Goal: Browse casually: Explore the website without a specific task or goal

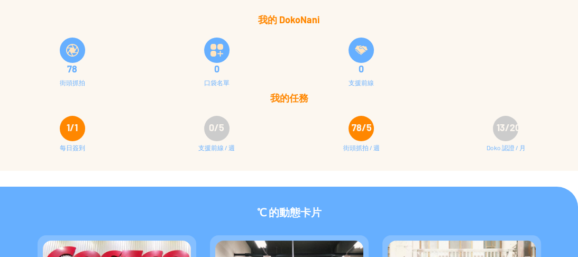
scroll to position [85, 0]
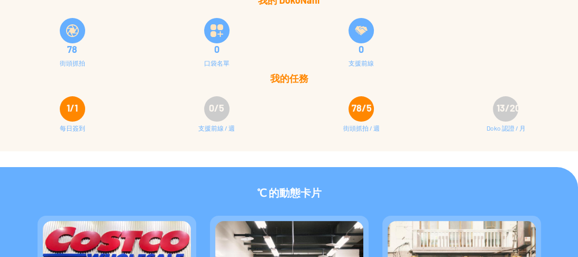
scroll to position [169, 0]
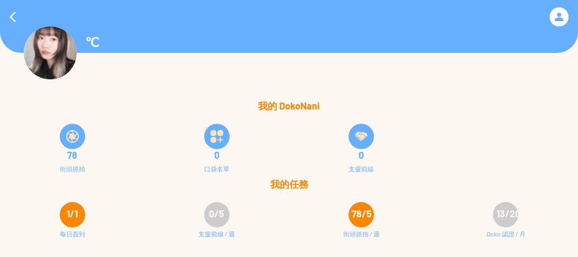
click at [10, 113] on div "℃ 我的 DokoNani 78 街頭抓拍 0 口袋名單 0 支援前線 我的任務 1/1 0/5 78/5" at bounding box center [289, 128] width 578 height 257
click at [3, 16] on div at bounding box center [12, 16] width 25 height 25
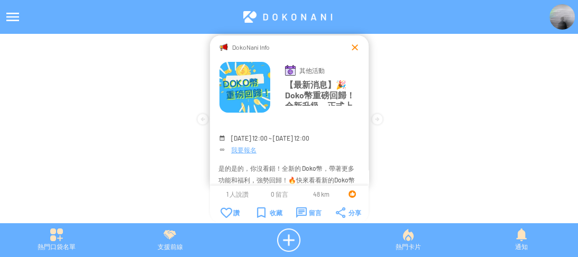
click at [351, 49] on div at bounding box center [354, 47] width 11 height 11
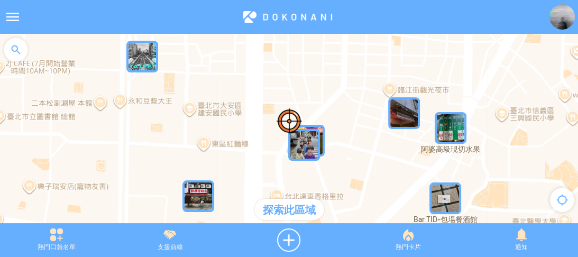
click at [146, 61] on img "FiOv0j9jrtwMapIcon" at bounding box center [142, 57] width 32 height 32
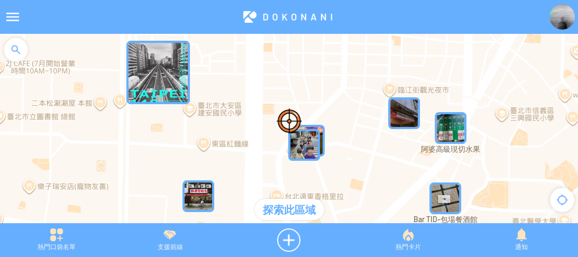
click at [146, 60] on img "FiOv0j9jrtwMapIcon" at bounding box center [157, 72] width 63 height 63
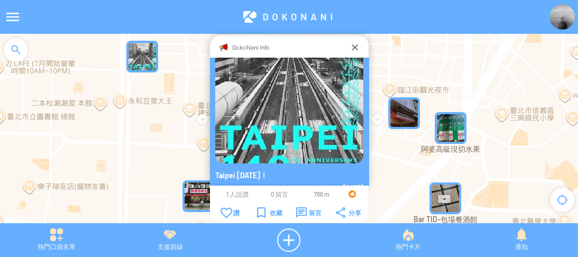
scroll to position [114, 0]
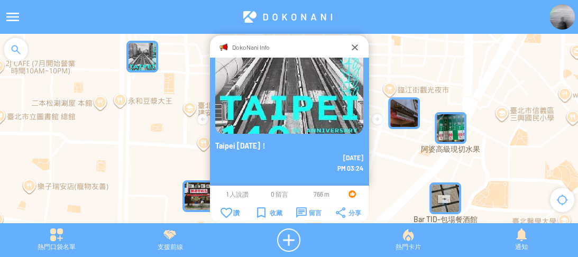
click at [441, 67] on div "若要瀏覽，請按箭頭鍵。" at bounding box center [289, 134] width 578 height 200
click at [163, 133] on div at bounding box center [289, 134] width 578 height 200
click at [353, 45] on div at bounding box center [354, 47] width 11 height 11
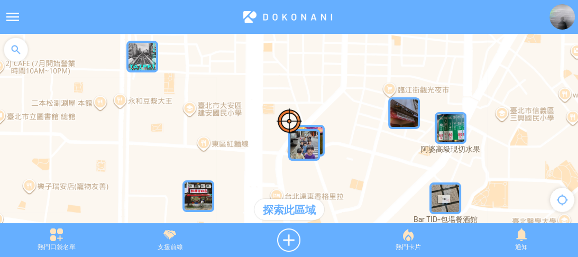
click at [445, 139] on img "KrVURRbfQv9MapIcon" at bounding box center [451, 128] width 32 height 32
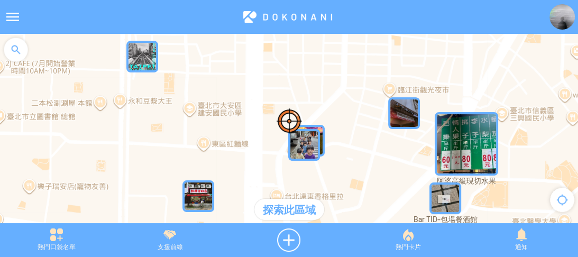
click at [446, 135] on img "KrVURRbfQv9MapIcon" at bounding box center [466, 143] width 63 height 63
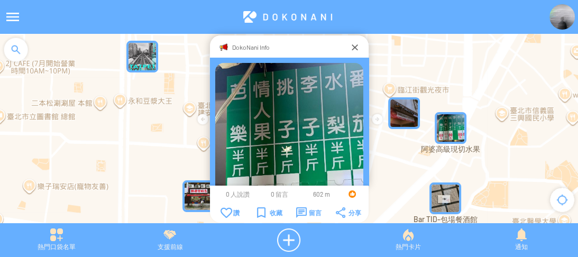
click at [446, 135] on img "KrVURRbfQv9MapIcon" at bounding box center [451, 128] width 32 height 32
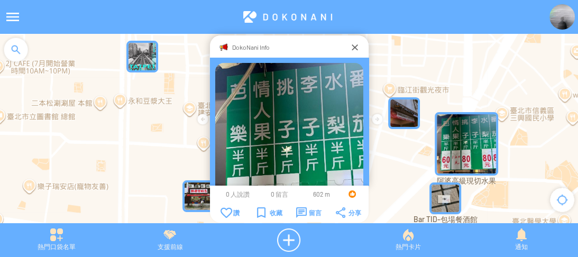
click at [421, 66] on div "若要瀏覽，請按箭頭鍵。" at bounding box center [289, 134] width 578 height 200
click at [353, 47] on div at bounding box center [354, 47] width 11 height 11
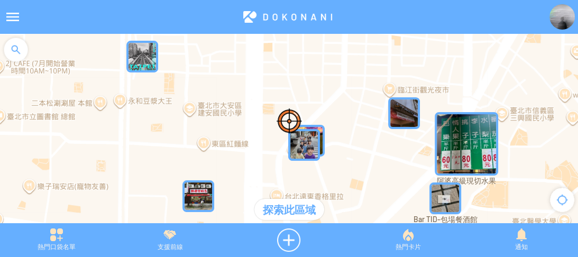
click at [21, 57] on div at bounding box center [16, 50] width 32 height 32
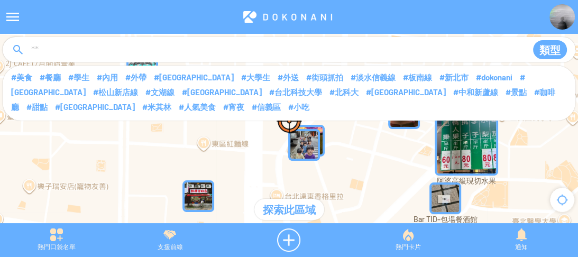
click at [57, 53] on input at bounding box center [274, 50] width 489 height 20
type input "****"
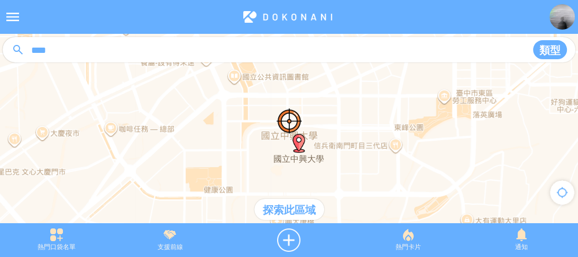
click at [298, 144] on img "國立中興大學" at bounding box center [298, 143] width 19 height 19
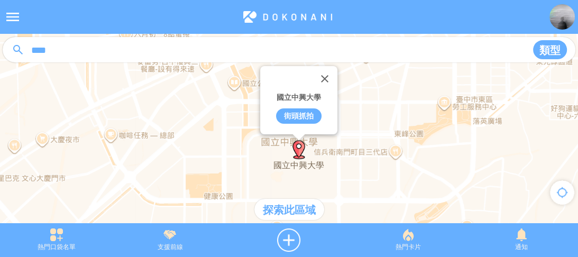
click at [296, 209] on div "探索此區域" at bounding box center [289, 209] width 70 height 21
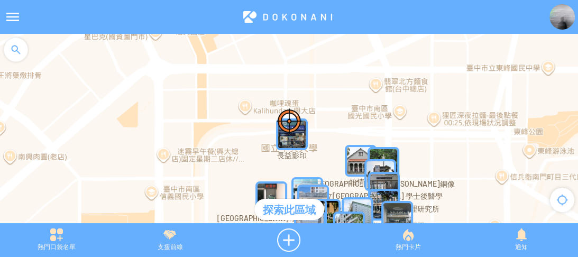
click at [298, 137] on img "jmex9QIqBzwMapIcon" at bounding box center [292, 134] width 32 height 32
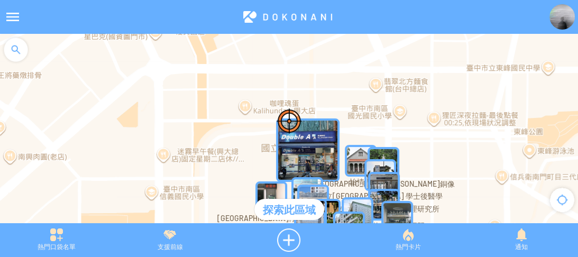
click at [298, 137] on img "jmex9QIqBzwMapIcon" at bounding box center [307, 149] width 63 height 63
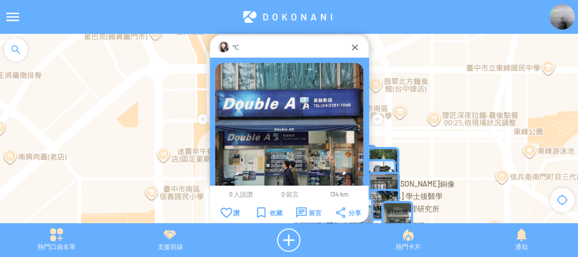
click at [233, 46] on p "℃" at bounding box center [235, 47] width 7 height 11
click at [349, 44] on div at bounding box center [354, 47] width 11 height 11
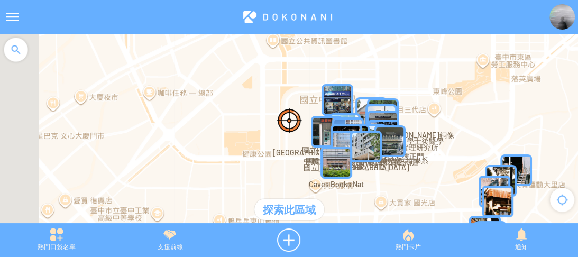
drag, startPoint x: 364, startPoint y: 98, endPoint x: 352, endPoint y: 77, distance: 24.9
click at [352, 77] on div at bounding box center [289, 134] width 578 height 200
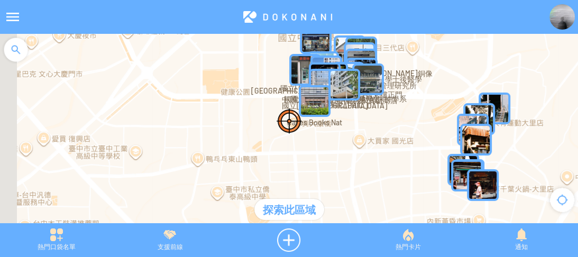
drag, startPoint x: 379, startPoint y: 102, endPoint x: 364, endPoint y: 72, distance: 32.9
click at [365, 72] on img "Cm1jNwr8XPVMapIcon" at bounding box center [368, 79] width 32 height 32
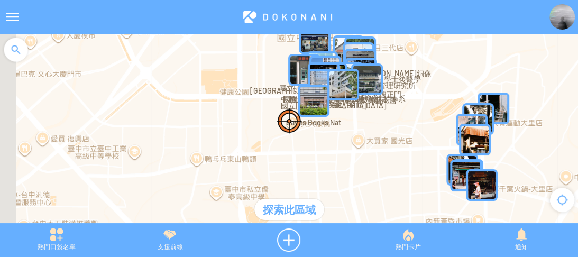
click at [478, 184] on img "kCzvBiqdvmZMapIcon" at bounding box center [482, 185] width 32 height 32
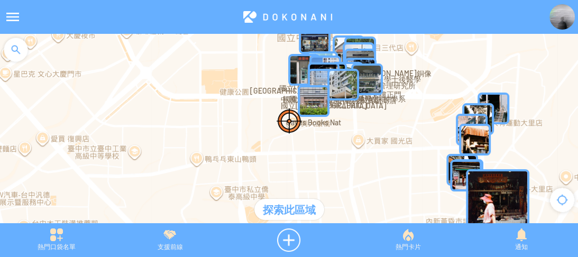
click at [482, 186] on img "kCzvBiqdvmZMapIcon" at bounding box center [497, 200] width 63 height 63
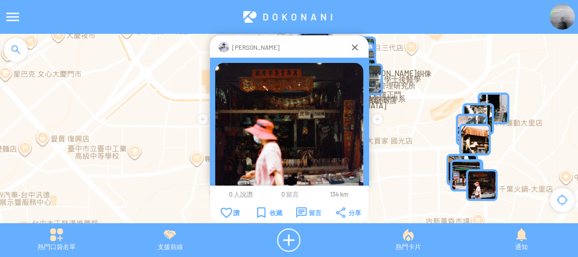
click at [466, 143] on img "iwk0q4NXtNkMapIcon" at bounding box center [475, 140] width 32 height 32
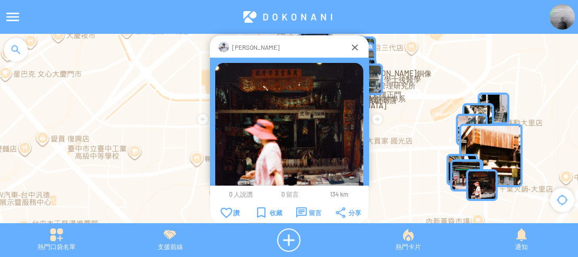
click at [470, 140] on img "iwk0q4NXtNkMapIcon" at bounding box center [490, 155] width 63 height 63
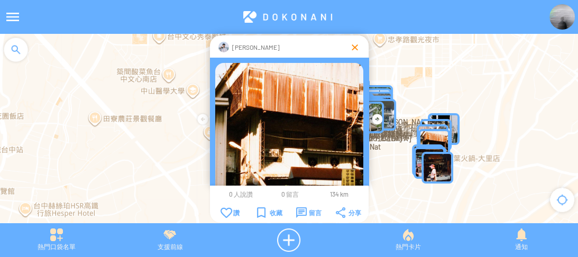
click at [352, 49] on div at bounding box center [354, 47] width 11 height 11
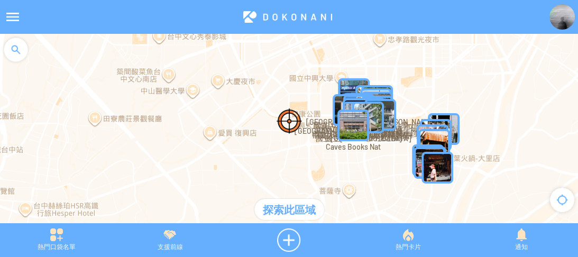
click at [556, 18] on img at bounding box center [561, 16] width 25 height 25
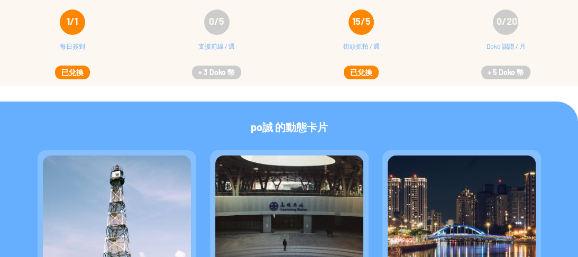
scroll to position [233, 0]
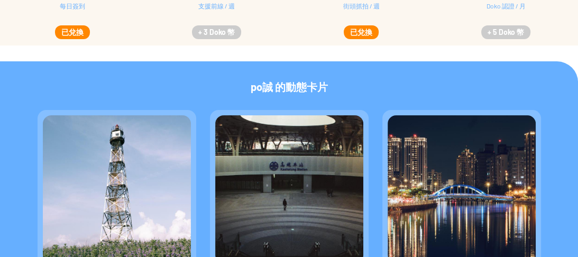
click at [150, 174] on img at bounding box center [117, 189] width 148 height 148
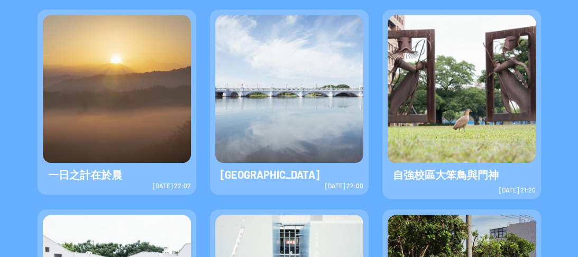
scroll to position [402, 0]
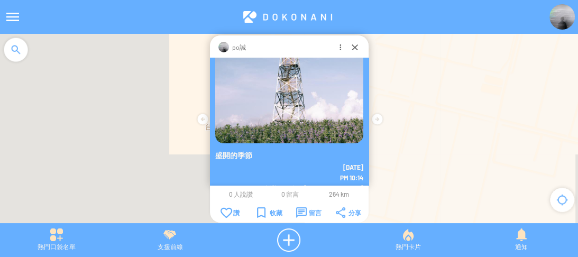
scroll to position [70, 0]
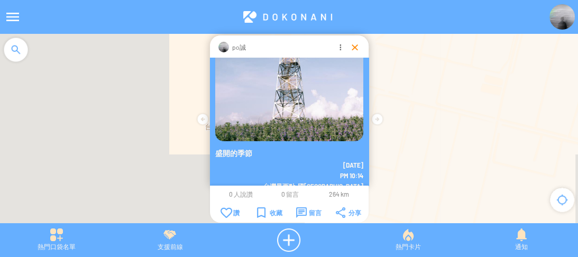
click at [351, 47] on div at bounding box center [354, 47] width 11 height 11
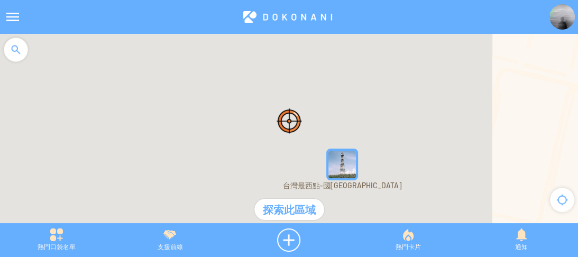
click at [351, 164] on img "nylj3YJYLJWMapIcon" at bounding box center [342, 165] width 32 height 32
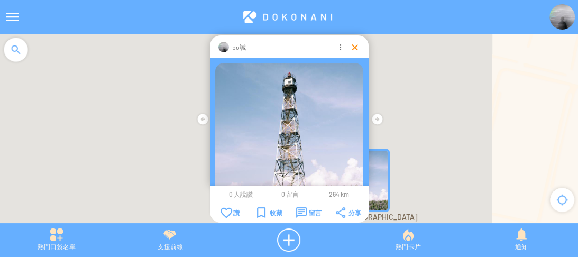
click at [353, 47] on div at bounding box center [354, 47] width 11 height 11
